Goal: Information Seeking & Learning: Learn about a topic

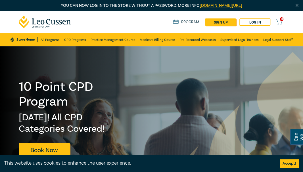
click at [1, 84] on div at bounding box center [76, 118] width 152 height 144
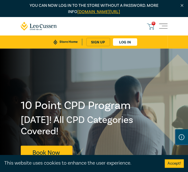
click at [61, 40] on link "Store Home" at bounding box center [65, 42] width 33 height 7
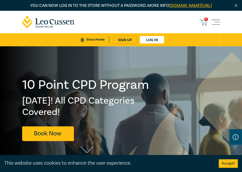
click at [215, 25] on span "Toggle navigation" at bounding box center [215, 22] width 9 height 9
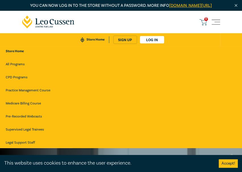
click at [91, 43] on link "Store Home" at bounding box center [92, 39] width 33 height 7
click at [216, 25] on span "Toggle navigation" at bounding box center [215, 22] width 9 height 9
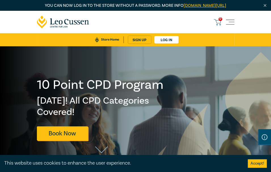
click at [64, 25] on icon at bounding box center [63, 22] width 53 height 13
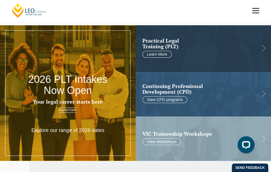
scroll to position [28, 0]
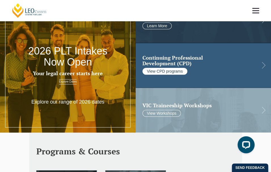
click at [174, 69] on link "View CPD programs" at bounding box center [165, 71] width 45 height 7
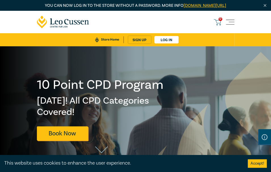
click at [107, 43] on link "Store Home" at bounding box center [107, 39] width 33 height 7
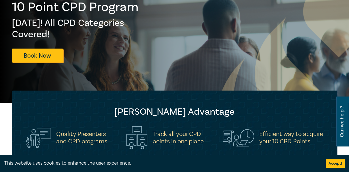
scroll to position [28, 0]
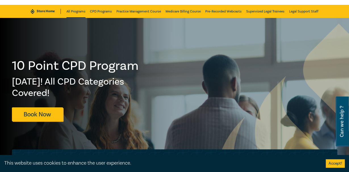
click at [77, 11] on link "All Programs" at bounding box center [75, 11] width 19 height 13
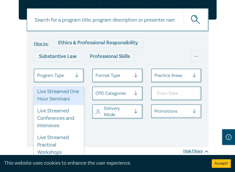
click at [55, 79] on div at bounding box center [54, 75] width 35 height 7
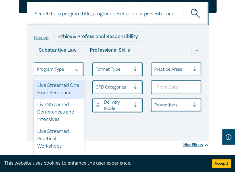
click at [51, 99] on div "Live Streamed One Hour Seminars" at bounding box center [59, 88] width 50 height 19
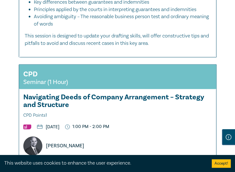
scroll to position [1086, 0]
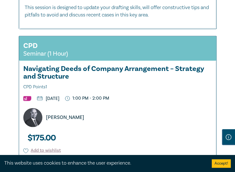
click at [118, 85] on h3 "Navigating Deeds of Company Arrangement – Strategy and Structure CPD Points 1" at bounding box center [117, 78] width 189 height 26
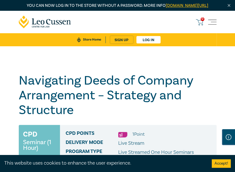
scroll to position [85, 0]
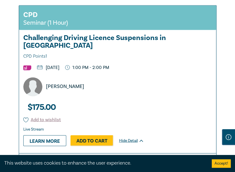
scroll to position [1766, 0]
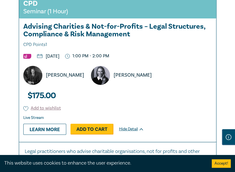
scroll to position [2021, 0]
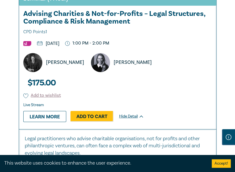
click at [194, 113] on div "CPD Seminar (1 Hour) Advising Charities & Not-for-Profits – Legal Structures, C…" at bounding box center [117, 55] width 197 height 148
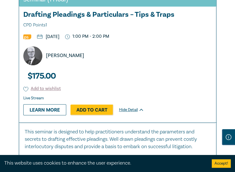
scroll to position [2305, 0]
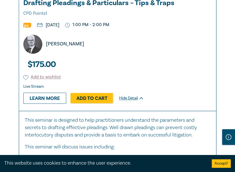
click at [208, 64] on div "CPD Seminar (1 Hour) Drafting Pleadings & Particulars – Tips & Traps CPD Points…" at bounding box center [117, 40] width 197 height 140
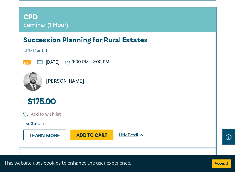
scroll to position [2532, 0]
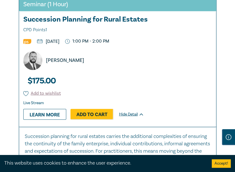
click at [207, 47] on div "[PERSON_NAME]" at bounding box center [117, 58] width 197 height 23
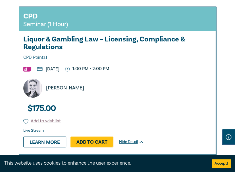
scroll to position [2816, 0]
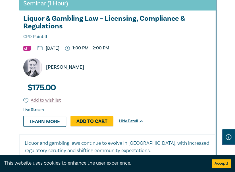
click at [190, 75] on div "CPD Seminar (1 Hour) Liquor & Gambling Law – Licensing, Compliance & Regulation…" at bounding box center [117, 60] width 197 height 148
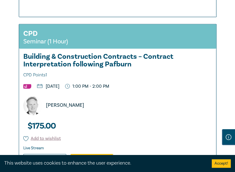
scroll to position [3157, 0]
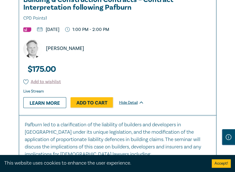
click at [191, 44] on div "[PERSON_NAME]" at bounding box center [120, 48] width 200 height 19
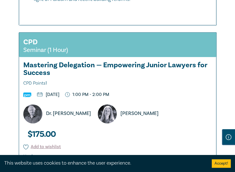
scroll to position [3413, 0]
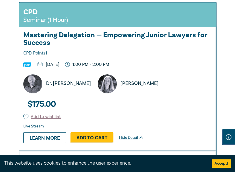
click at [199, 83] on div "CPD Seminar (1 Hour) Mastering Delegation — Empowering Junior Lawyers for Succe…" at bounding box center [117, 77] width 197 height 148
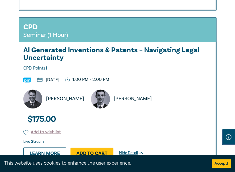
scroll to position [3753, 0]
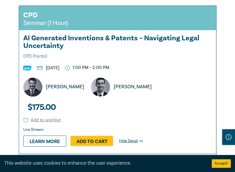
click at [203, 86] on div "CPD Seminar (1 Hour) AI Generated Inventions & Patents – Navigating Legal Uncer…" at bounding box center [117, 80] width 197 height 148
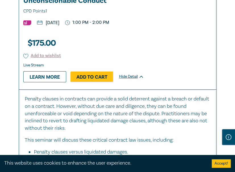
scroll to position [4094, 0]
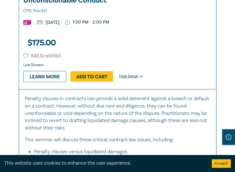
drag, startPoint x: 206, startPoint y: 29, endPoint x: 212, endPoint y: 37, distance: 10.2
click at [206, 28] on div "CPD Seminar (1 Hour) Contract Law in [DATE] – Penalties, Unfair Terms & Unconsc…" at bounding box center [117, 24] width 197 height 129
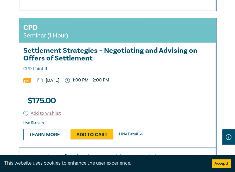
scroll to position [4378, 0]
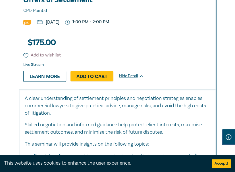
click at [202, 24] on ul "[DATE] 1:00 PM - 2:00 PM" at bounding box center [117, 21] width 197 height 5
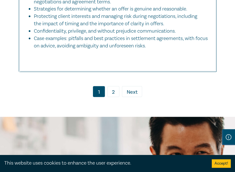
drag, startPoint x: 112, startPoint y: 92, endPoint x: 119, endPoint y: 93, distance: 6.7
click at [112, 92] on link "2" at bounding box center [113, 91] width 12 height 11
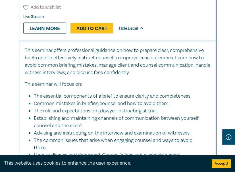
scroll to position [369, 0]
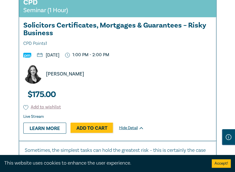
scroll to position [625, 0]
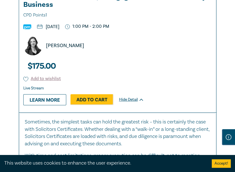
click at [188, 53] on div "[PERSON_NAME]" at bounding box center [120, 45] width 200 height 19
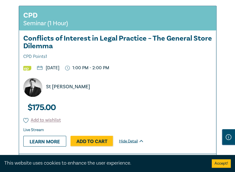
scroll to position [937, 0]
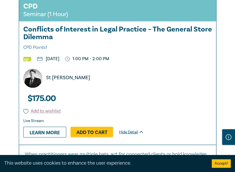
click at [196, 75] on div "St [PERSON_NAME]" at bounding box center [120, 78] width 200 height 19
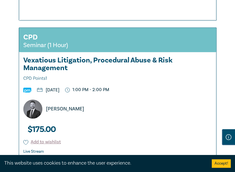
scroll to position [1306, 0]
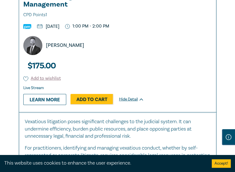
click at [207, 73] on div "CPD Seminar (1 Hour) Vexatious Litigation, Procedural Abuse & Risk Management C…" at bounding box center [117, 38] width 197 height 148
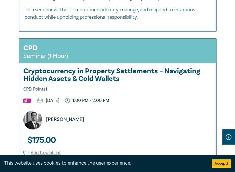
scroll to position [1675, 0]
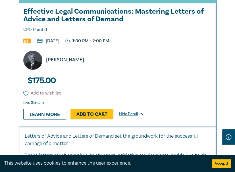
scroll to position [1959, 0]
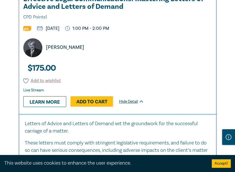
click at [188, 57] on div "[PERSON_NAME]" at bounding box center [120, 47] width 200 height 19
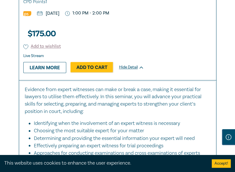
scroll to position [2328, 0]
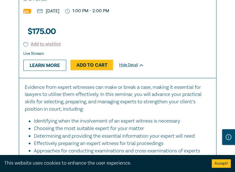
click at [186, 62] on div "CPD Seminar (1 Hour) Expert Witnesses – From Preparation to Examination CPD Poi…" at bounding box center [117, 17] width 197 height 121
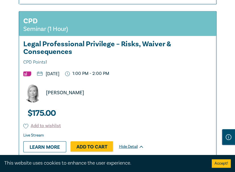
scroll to position [2555, 0]
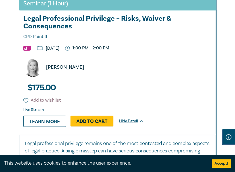
click at [194, 102] on div "CPD Seminar (1 Hour) Legal Professional Privilege – Risks, Waiver & Consequence…" at bounding box center [117, 60] width 197 height 148
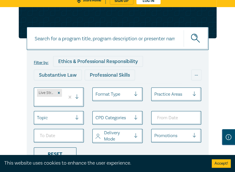
scroll to position [85, 0]
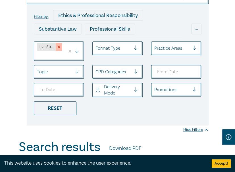
click at [59, 49] on icon "Remove Live Streamed One Hour Seminars" at bounding box center [59, 47] width 4 height 4
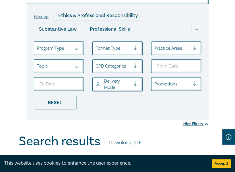
click at [56, 52] on div at bounding box center [54, 48] width 35 height 7
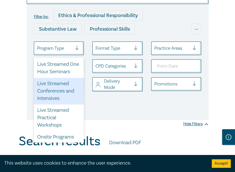
click at [55, 104] on div "Live Streamed Conferences and Intensives" at bounding box center [59, 91] width 50 height 27
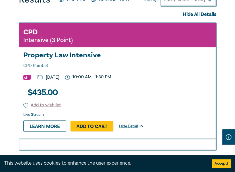
scroll to position [312, 0]
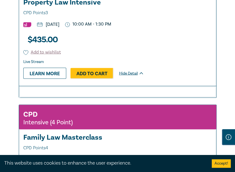
click at [199, 38] on div "CPD Intensive (3 Point) Property Law Intensive CPD Points 3 [DATE] 10:00 AM - 1…" at bounding box center [117, 28] width 197 height 116
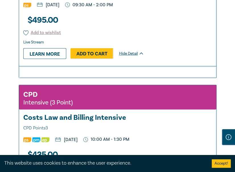
scroll to position [454, 0]
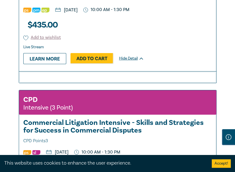
click at [203, 61] on div "CPD Intensive (3 Point) Costs Law and Billing Intensive CPD Points 3 [DATE] 10:…" at bounding box center [117, 13] width 197 height 116
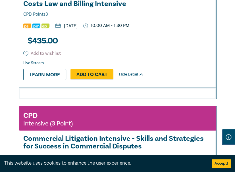
scroll to position [539, 0]
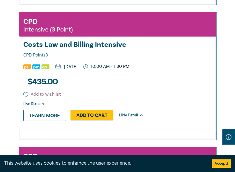
drag, startPoint x: 210, startPoint y: 95, endPoint x: 206, endPoint y: 95, distance: 3.7
click at [208, 95] on div "CPD Intensive (3 Point) Costs Law and Billing Intensive CPD Points 3 [DATE] 10:…" at bounding box center [117, 70] width 197 height 116
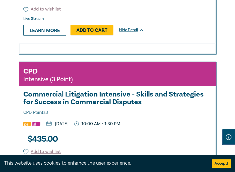
scroll to position [710, 0]
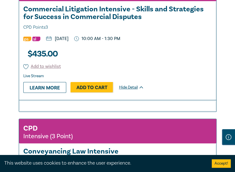
click at [179, 76] on div "CPD Intensive (3 Point) Commercial Litigation Intensive - Skills and Strategies…" at bounding box center [117, 38] width 197 height 123
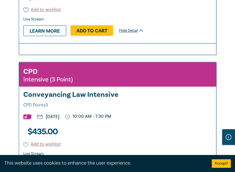
scroll to position [852, 0]
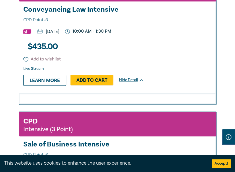
click at [188, 51] on div "CPD Intensive (3 Point) Conveyancing Law Intensive CPD Points 3 [DATE] 10:00 AM…" at bounding box center [117, 35] width 197 height 116
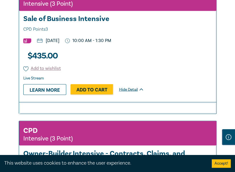
scroll to position [965, 0]
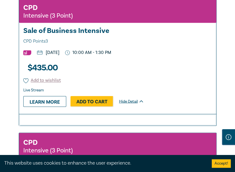
click at [202, 76] on div "CPD Intensive (3 Point) Sale of Business Intensive CPD Points 3 [DATE] 10:00 AM…" at bounding box center [117, 56] width 197 height 116
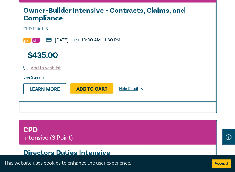
scroll to position [1107, 0]
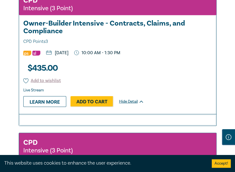
drag, startPoint x: 185, startPoint y: 62, endPoint x: 197, endPoint y: 71, distance: 14.7
click at [185, 62] on div "CPD Intensive (3 Point) Owner-Builder Intensive - Contracts, Claims, and Compli…" at bounding box center [117, 52] width 197 height 123
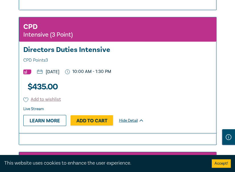
scroll to position [1221, 0]
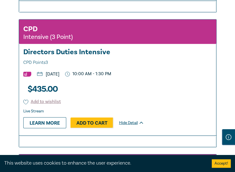
click at [185, 84] on div "CPD Intensive (3 Point) Directors Duties Intensive CPD Points 3 [DATE] 10:00 AM…" at bounding box center [117, 78] width 197 height 116
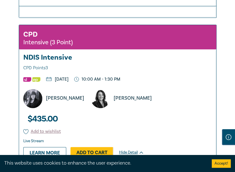
scroll to position [1391, 0]
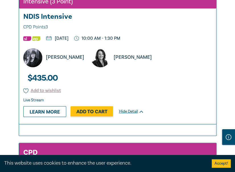
click at [185, 92] on div "CPD Intensive (3 Point) NDIS Intensive CPD Points 3 [DATE] 10:00 AM - 1:30 PM […" at bounding box center [117, 54] width 197 height 140
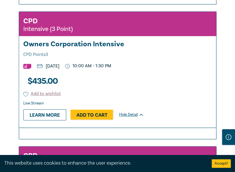
scroll to position [1533, 0]
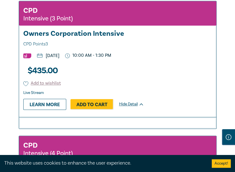
click at [206, 74] on div "CPD Intensive (3 Point) Owners Corporation Intensive CPD Points 3 [DATE] 10:00 …" at bounding box center [117, 59] width 197 height 116
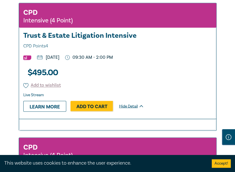
scroll to position [1675, 0]
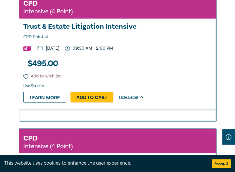
click at [191, 83] on div "CPD Intensive (4 Point) Trust & Estate Litigation Intensive CPD Points 4 [DATE]…" at bounding box center [117, 52] width 197 height 116
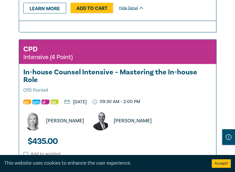
scroll to position [1789, 0]
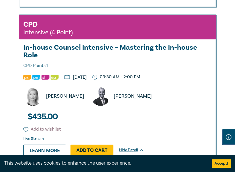
click at [175, 100] on div "[PERSON_NAME] [PERSON_NAME]" at bounding box center [120, 96] width 200 height 19
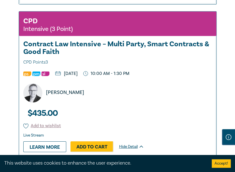
scroll to position [1987, 0]
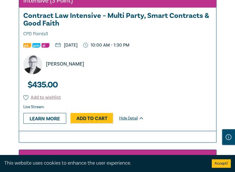
click at [174, 78] on div "CPD Intensive (3 Point) Contract Law Intensive – Multi Party, Smart Contracts &…" at bounding box center [117, 57] width 197 height 148
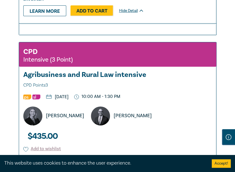
scroll to position [2158, 0]
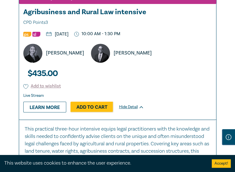
click at [179, 86] on div "CPD Intensive (3 Point) Agribusiness and Rural Law intensive CPD Points 3 [DATE…" at bounding box center [117, 50] width 197 height 140
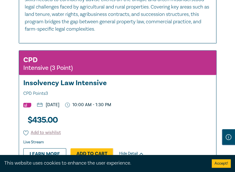
scroll to position [2328, 0]
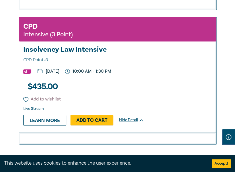
click at [171, 89] on div "CPD Intensive (3 Point) Insolvency Law Intensive CPD Points 3 [DATE] 10:00 AM -…" at bounding box center [117, 75] width 197 height 116
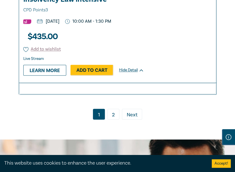
scroll to position [2442, 0]
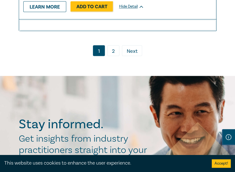
click at [113, 45] on link "2" at bounding box center [113, 50] width 12 height 11
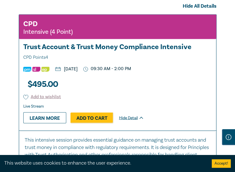
scroll to position [300, 0]
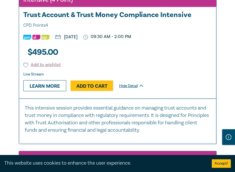
click at [196, 72] on div "CPD Intensive (4 Point) Trust Account & Trust Money Compliance Intensive CPD Po…" at bounding box center [117, 40] width 197 height 116
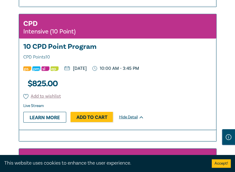
scroll to position [612, 0]
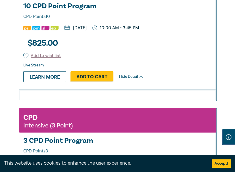
click at [207, 59] on div "CPD Intensive (10 Point) 10 CPD Point Program CPD Points 10 [DATE] 10:00 AM - 3…" at bounding box center [117, 32] width 197 height 116
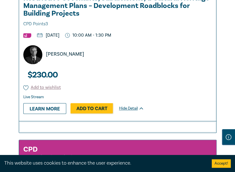
scroll to position [896, 0]
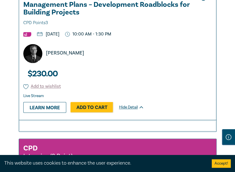
click at [202, 74] on div "CPD Intensive (3 Point) Restrictive Covenants, Subdivisions, & Cultural Heritag…" at bounding box center [117, 42] width 197 height 155
click at [186, 63] on div "[PERSON_NAME]" at bounding box center [120, 53] width 200 height 19
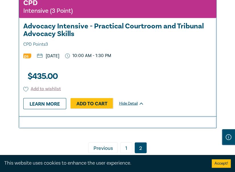
scroll to position [1038, 0]
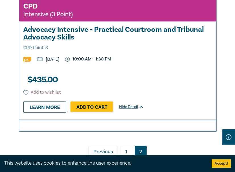
click at [191, 87] on div "CPD Intensive (3 Point) Advocacy Intensive - Practical Courtroom and Tribunal A…" at bounding box center [117, 58] width 197 height 122
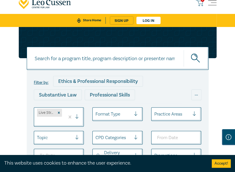
scroll to position [28, 0]
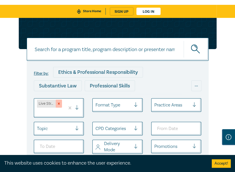
click at [59, 106] on icon "Remove Live Streamed Conferences and Intensives" at bounding box center [59, 104] width 4 height 4
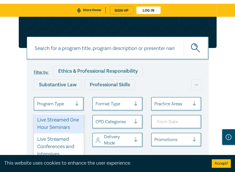
click at [62, 108] on div at bounding box center [54, 103] width 35 height 7
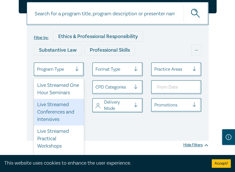
scroll to position [28, 0]
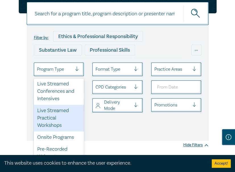
click at [53, 126] on div "Live Streamed Practical Workshops" at bounding box center [59, 118] width 50 height 27
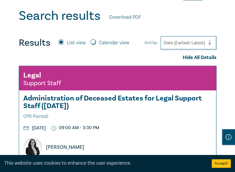
scroll to position [263, 0]
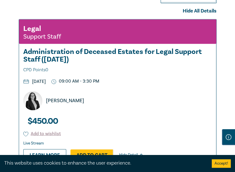
click at [176, 118] on div "Legal Support Staff Administration of Deceased Estates for Legal Support Staff …" at bounding box center [117, 93] width 197 height 148
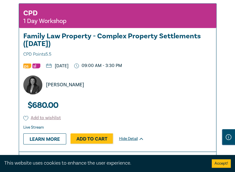
scroll to position [518, 0]
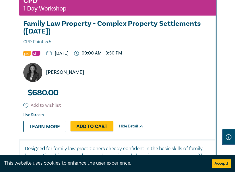
click at [178, 104] on div "CPD 1 Day Workshop Family Law Property - Complex Property Settlements ([DATE]) …" at bounding box center [117, 65] width 197 height 148
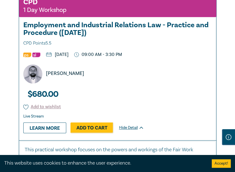
scroll to position [859, 0]
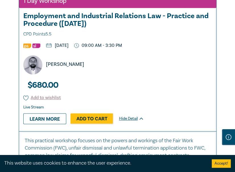
click at [206, 91] on div "CPD 1 Day Workshop Employment and Industrial Relations Law - Practice and Proce…" at bounding box center [117, 58] width 197 height 148
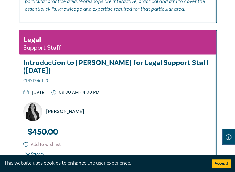
scroll to position [1143, 0]
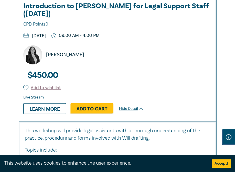
click at [192, 86] on div "Legal Support Staff Introduction to [PERSON_NAME] for Legal Support Staff ([DAT…" at bounding box center [117, 48] width 197 height 148
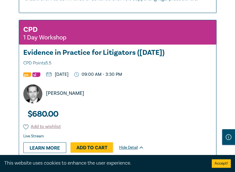
scroll to position [1427, 0]
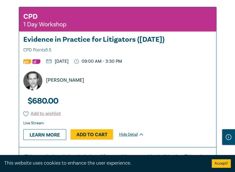
click at [184, 89] on div "[PERSON_NAME]" at bounding box center [120, 80] width 200 height 19
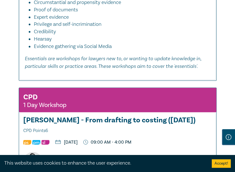
scroll to position [1711, 0]
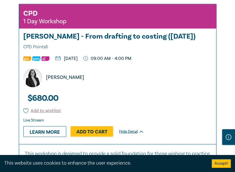
click at [162, 87] on div "[PERSON_NAME]" at bounding box center [120, 77] width 200 height 19
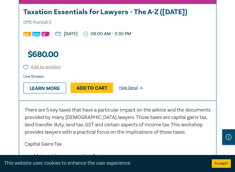
scroll to position [2108, 0]
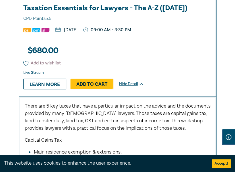
click at [202, 57] on div "CPD 1 Day Workshop Taxation Essentials for Lawyers - The A-Z ([DATE]) CPD Point…" at bounding box center [117, 36] width 197 height 121
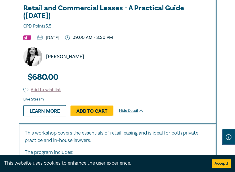
scroll to position [2534, 0]
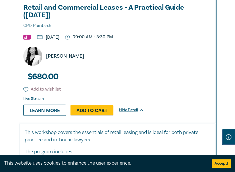
click at [166, 58] on div "[PERSON_NAME]" at bounding box center [120, 56] width 200 height 19
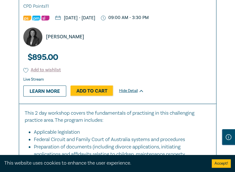
scroll to position [2875, 0]
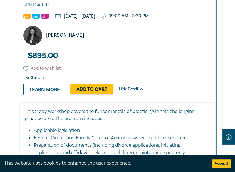
click at [176, 63] on div "CPD 1 Day Workshop Family Law Practice ([DATE]) CPD Points 11 [DATE] - [DATE] 0…" at bounding box center [117, 32] width 197 height 140
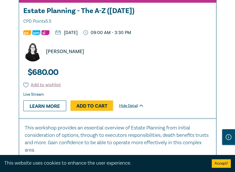
scroll to position [3216, 0]
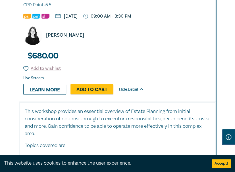
click at [185, 45] on div "[PERSON_NAME]" at bounding box center [120, 35] width 200 height 19
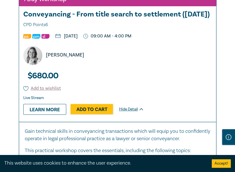
scroll to position [3556, 0]
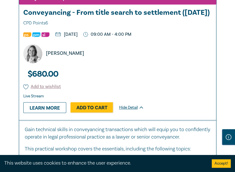
click at [187, 63] on div "[PERSON_NAME]" at bounding box center [120, 53] width 200 height 19
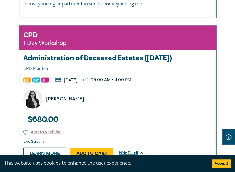
scroll to position [3925, 0]
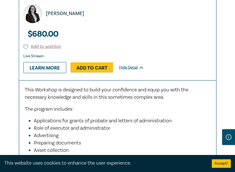
click at [179, 52] on div "CPD 1 Day Workshop Administration of Deceased Estates ([DATE]) CPD Points 6 [DA…" at bounding box center [117, 10] width 197 height 140
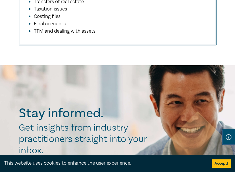
scroll to position [4124, 0]
